Goal: Ask a question: Seek information or help from site administrators or community

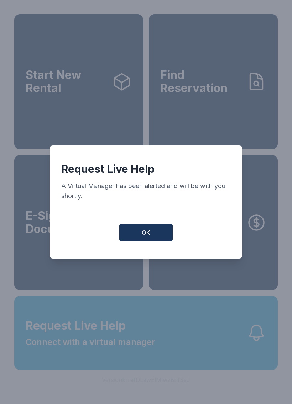
click at [140, 234] on button "OK" at bounding box center [145, 233] width 53 height 18
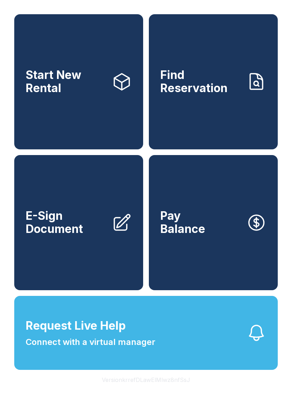
click at [87, 349] on span "Connect with a virtual manager" at bounding box center [90, 342] width 129 height 13
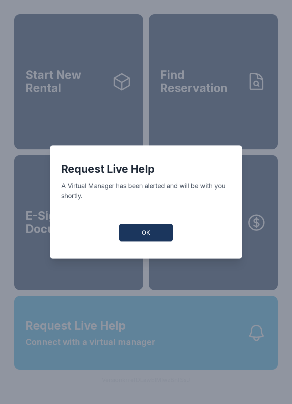
click at [132, 231] on button "OK" at bounding box center [145, 233] width 53 height 18
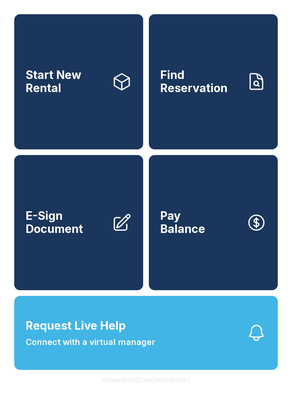
click at [104, 370] on button "Request Live Help Connect with a virtual manager" at bounding box center [145, 333] width 263 height 74
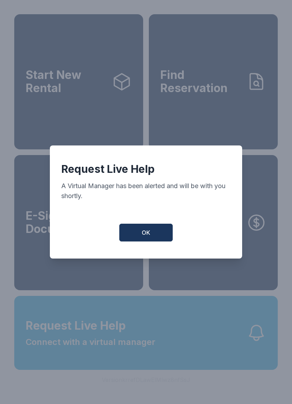
click at [136, 237] on button "OK" at bounding box center [145, 233] width 53 height 18
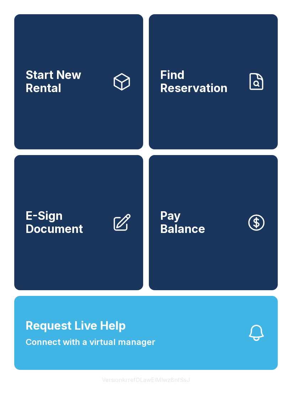
click at [140, 347] on span "Request Live Help Connect with a virtual manager" at bounding box center [90, 332] width 129 height 31
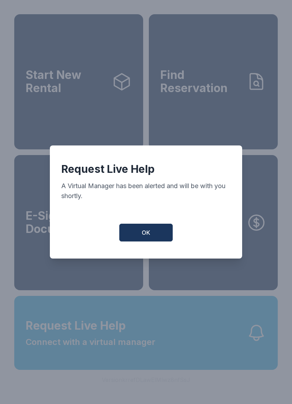
click at [142, 229] on button "OK" at bounding box center [145, 233] width 53 height 18
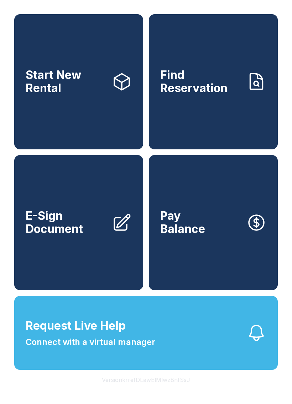
click at [147, 349] on span "Connect with a virtual manager" at bounding box center [90, 342] width 129 height 13
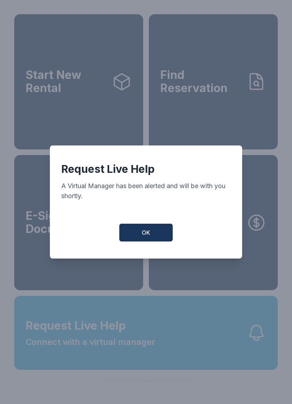
click at [147, 234] on span "OK" at bounding box center [146, 232] width 9 height 9
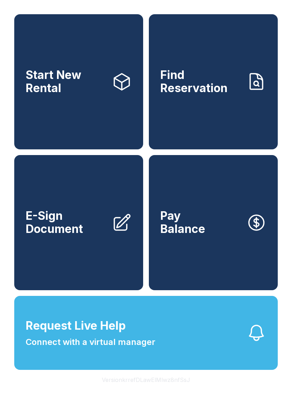
click at [158, 357] on button "Request Live Help Connect with a virtual manager" at bounding box center [145, 333] width 263 height 74
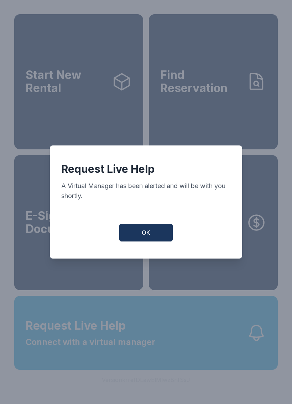
click at [145, 231] on button "OK" at bounding box center [145, 233] width 53 height 18
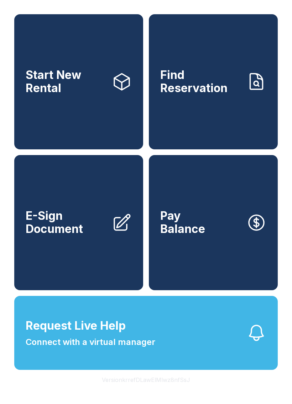
click at [116, 334] on span "Request Live Help" at bounding box center [76, 325] width 100 height 17
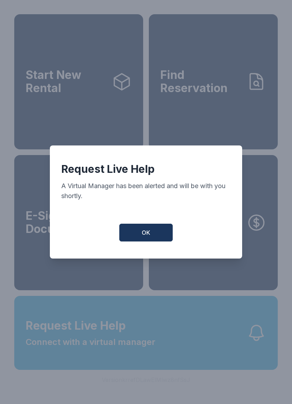
click at [129, 236] on button "OK" at bounding box center [145, 233] width 53 height 18
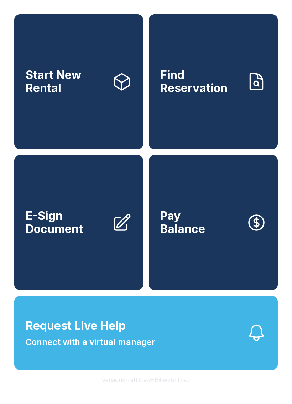
click at [111, 349] on span "Request Live Help Connect with a virtual manager" at bounding box center [90, 332] width 129 height 31
